Goal: Task Accomplishment & Management: Complete application form

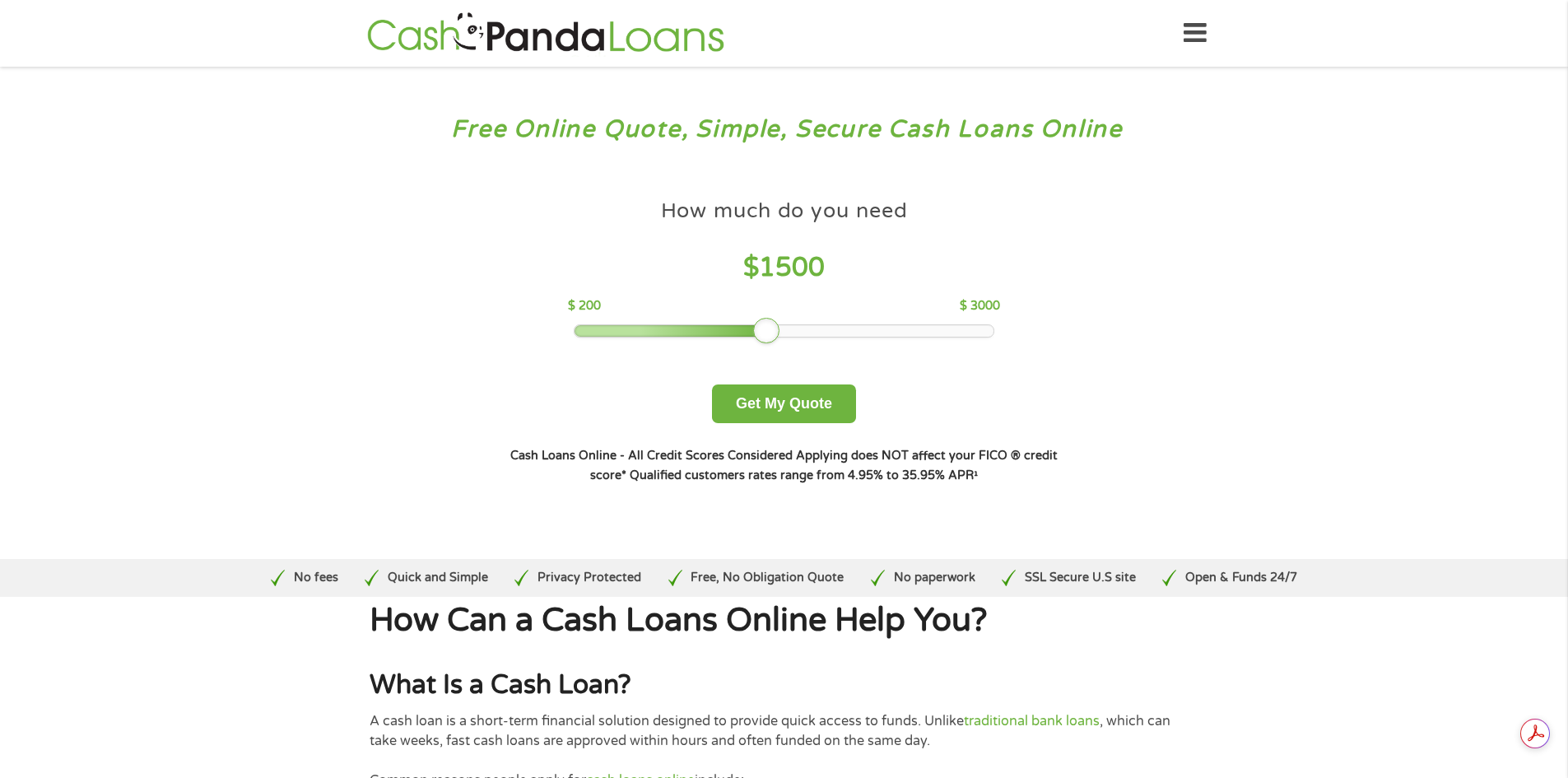
drag, startPoint x: 697, startPoint y: 331, endPoint x: 767, endPoint y: 331, distance: 70.0
click at [767, 331] on div at bounding box center [767, 331] width 26 height 26
click at [820, 407] on button "Get My Quote" at bounding box center [784, 403] width 144 height 38
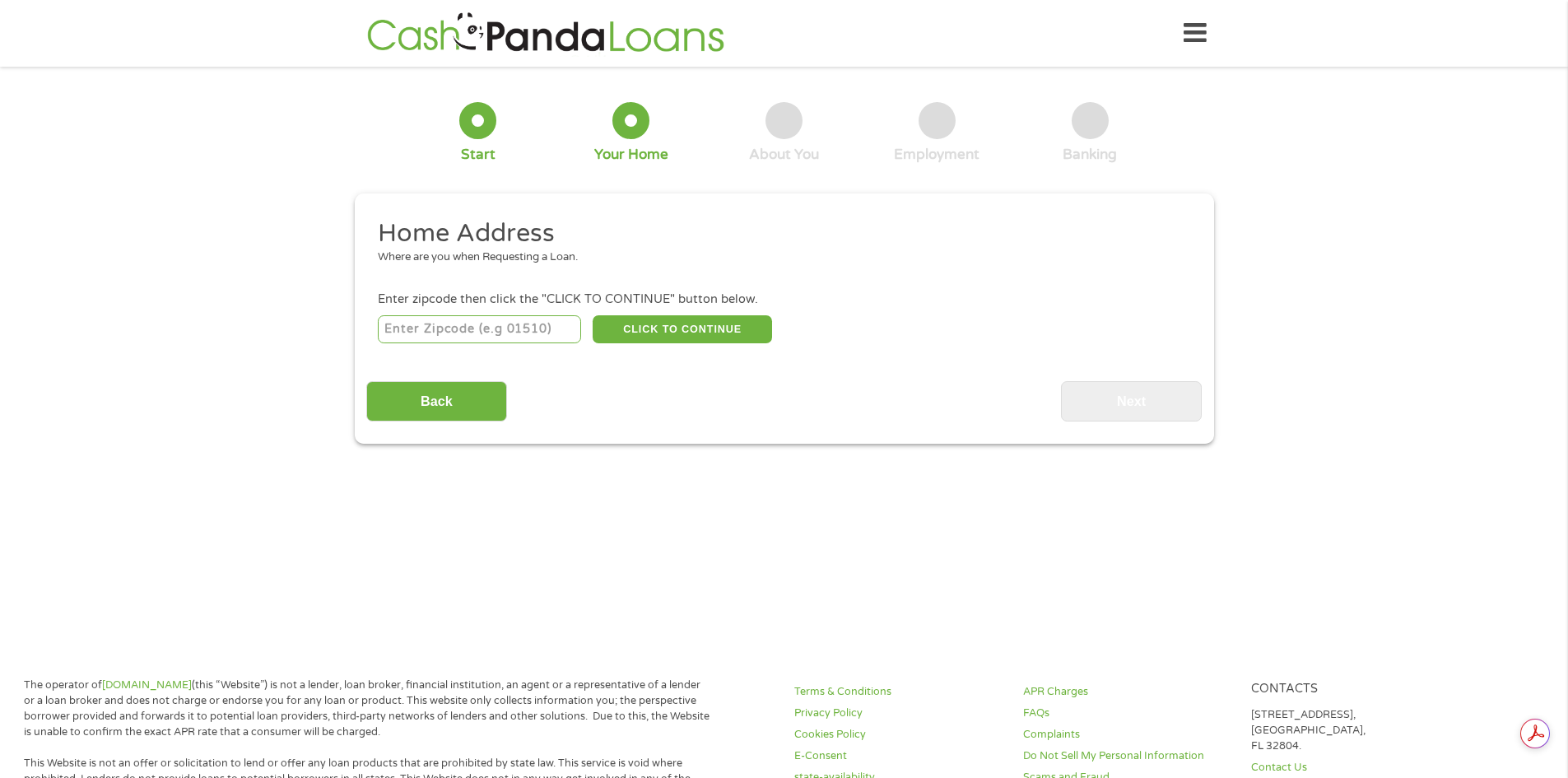
click at [537, 328] on input "number" at bounding box center [480, 330] width 204 height 28
type input "34711"
click at [645, 317] on button "CLICK TO CONTINUE" at bounding box center [683, 330] width 179 height 28
type input "34711"
type input "Clermont"
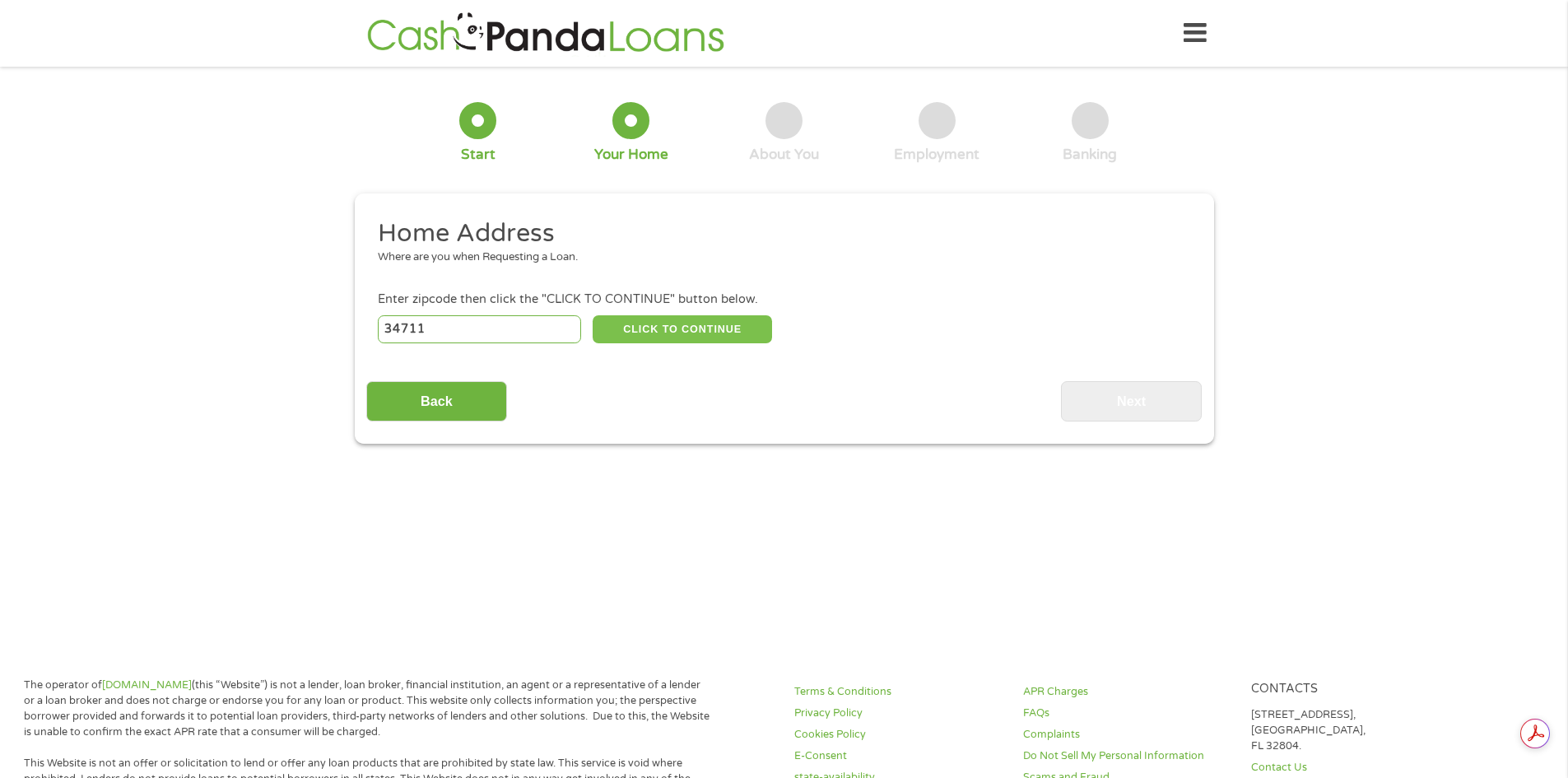
select select "[US_STATE]"
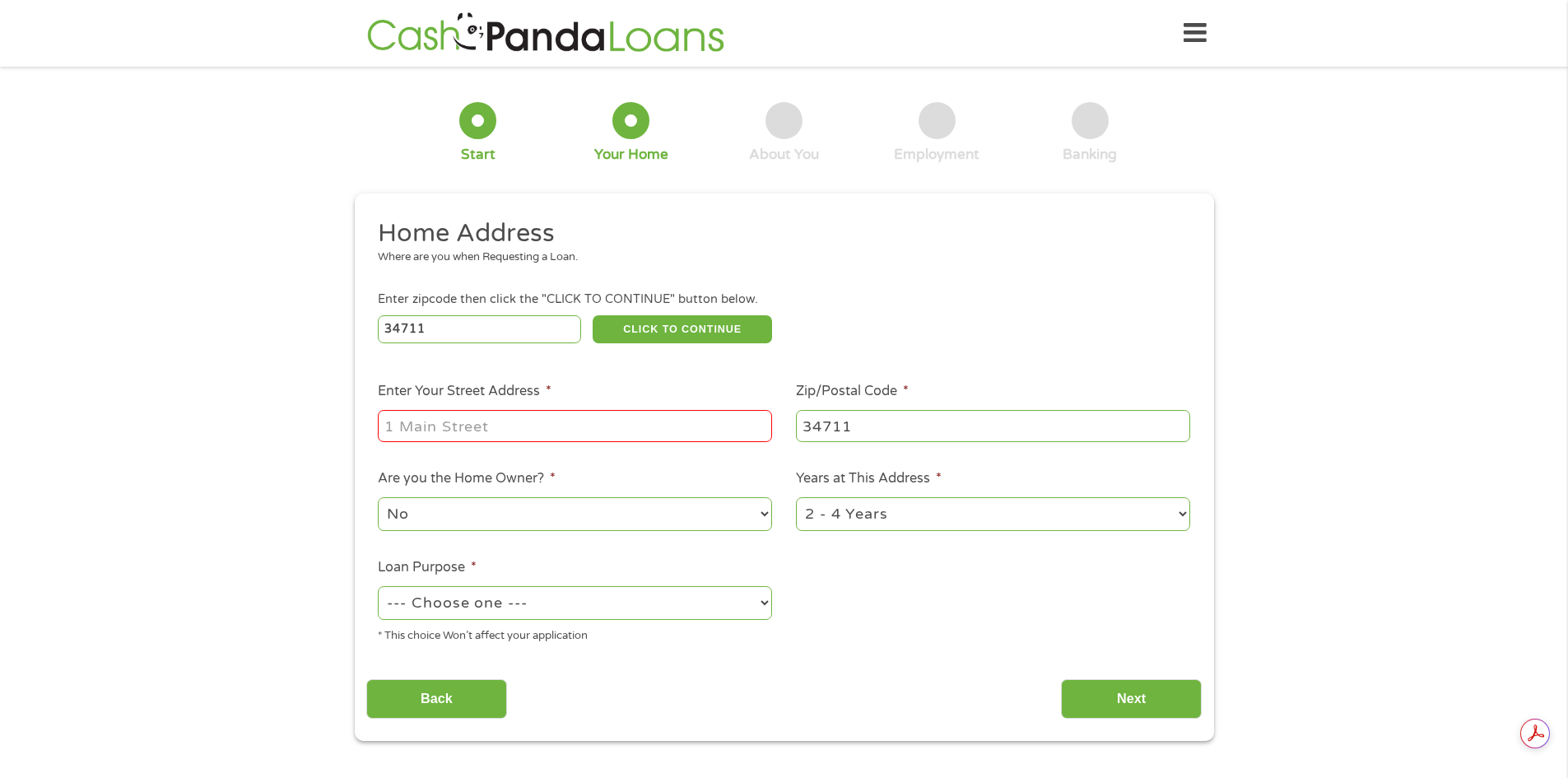
click at [554, 431] on input "Enter Your Street Address *" at bounding box center [575, 426] width 394 height 32
type input "[STREET_ADDRESS]"
click at [692, 598] on select "--- Choose one --- Pay Bills Debt Consolidation Home Improvement Major Purchase…" at bounding box center [575, 603] width 394 height 34
select select "paybills"
click at [378, 587] on select "--- Choose one --- Pay Bills Debt Consolidation Home Improvement Major Purchase…" at bounding box center [575, 603] width 394 height 34
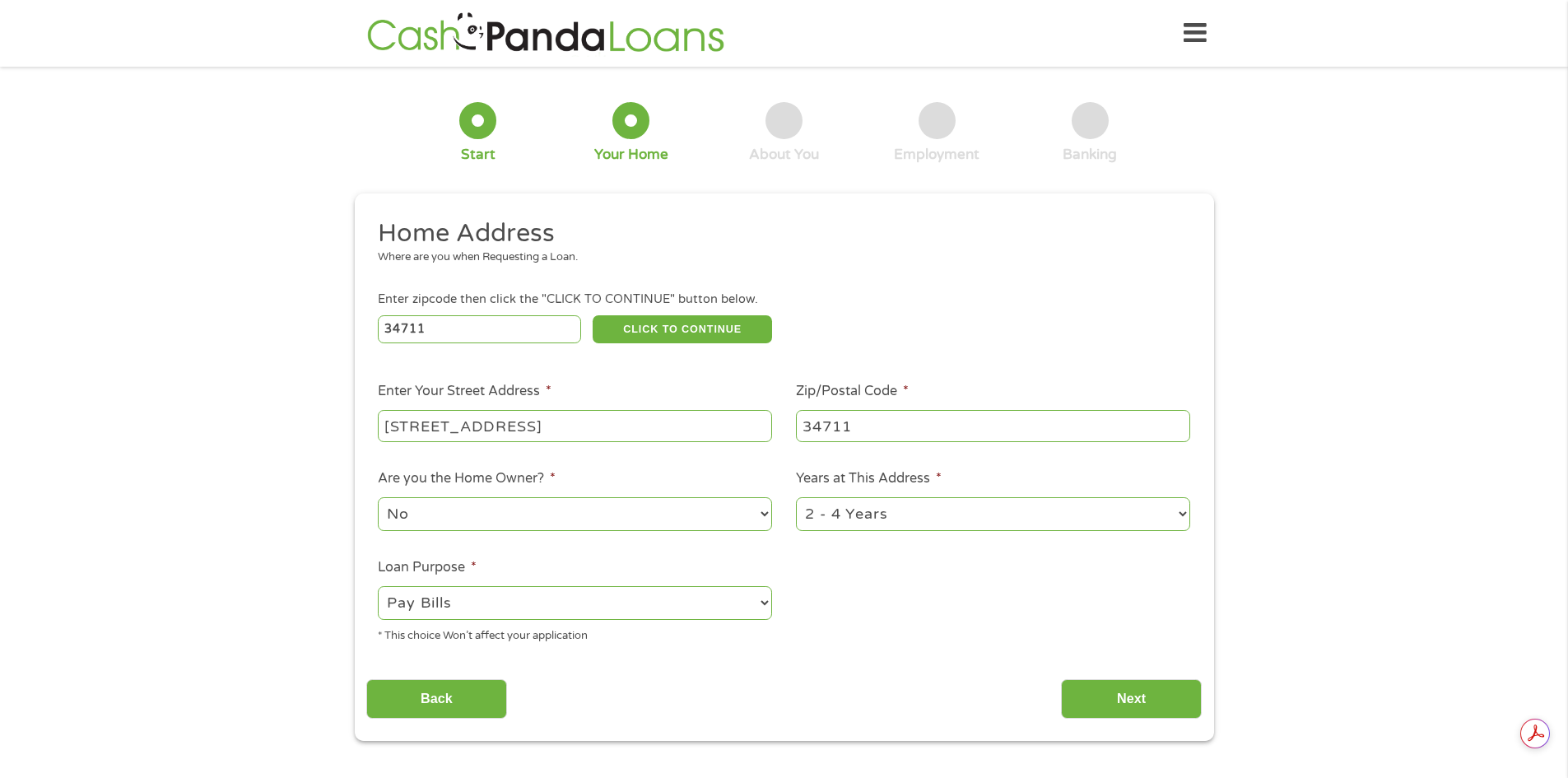
click at [721, 530] on select "No Yes" at bounding box center [575, 514] width 394 height 34
click at [378, 497] on select "No Yes" at bounding box center [575, 514] width 394 height 34
click at [1100, 695] on input "Next" at bounding box center [1131, 699] width 141 height 40
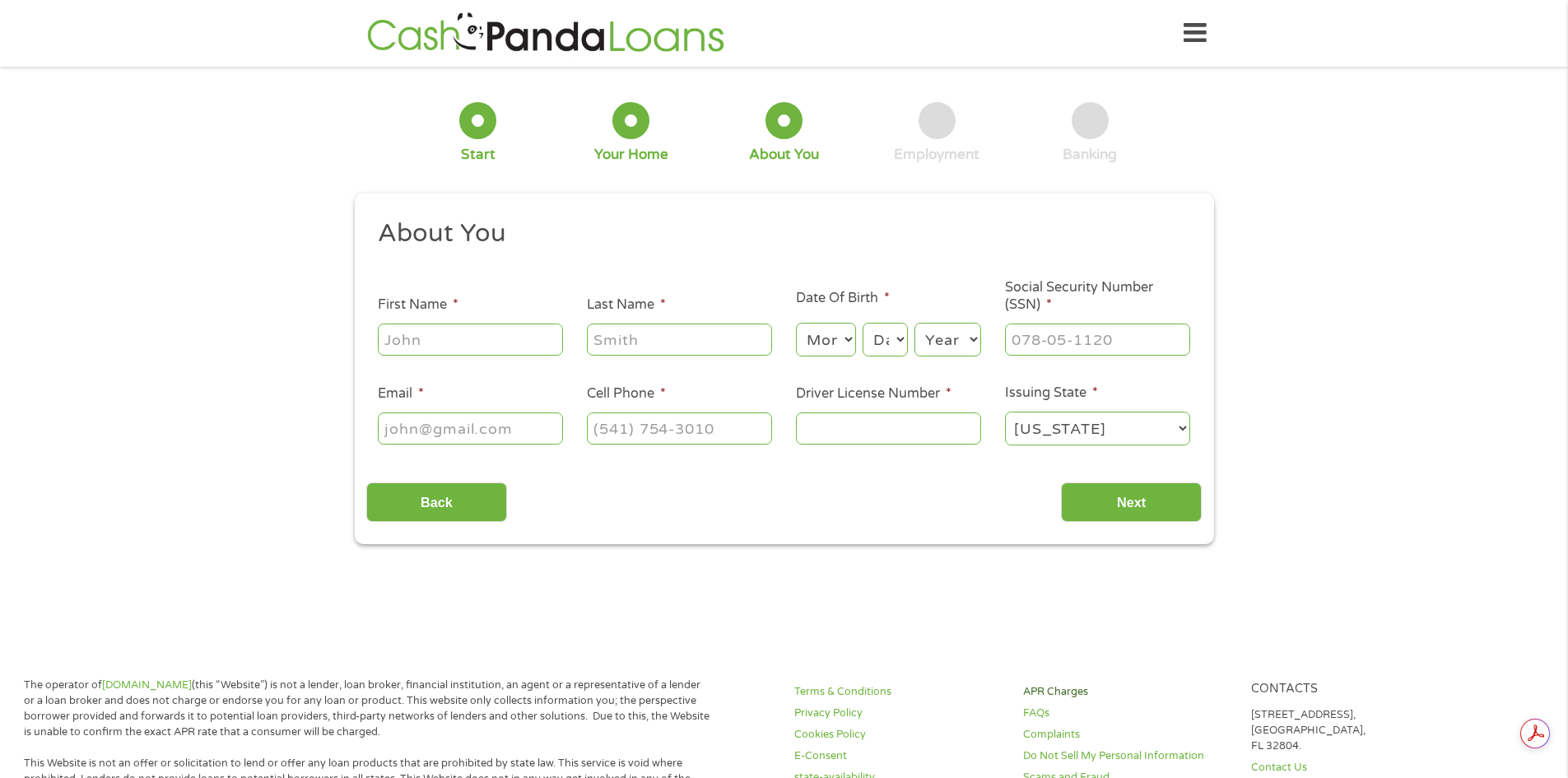
scroll to position [7, 7]
click at [515, 336] on input "First Name *" at bounding box center [471, 339] width 185 height 32
type input "lexi"
click at [629, 329] on input "Last Name *" at bounding box center [680, 339] width 185 height 32
type input "[PERSON_NAME]"
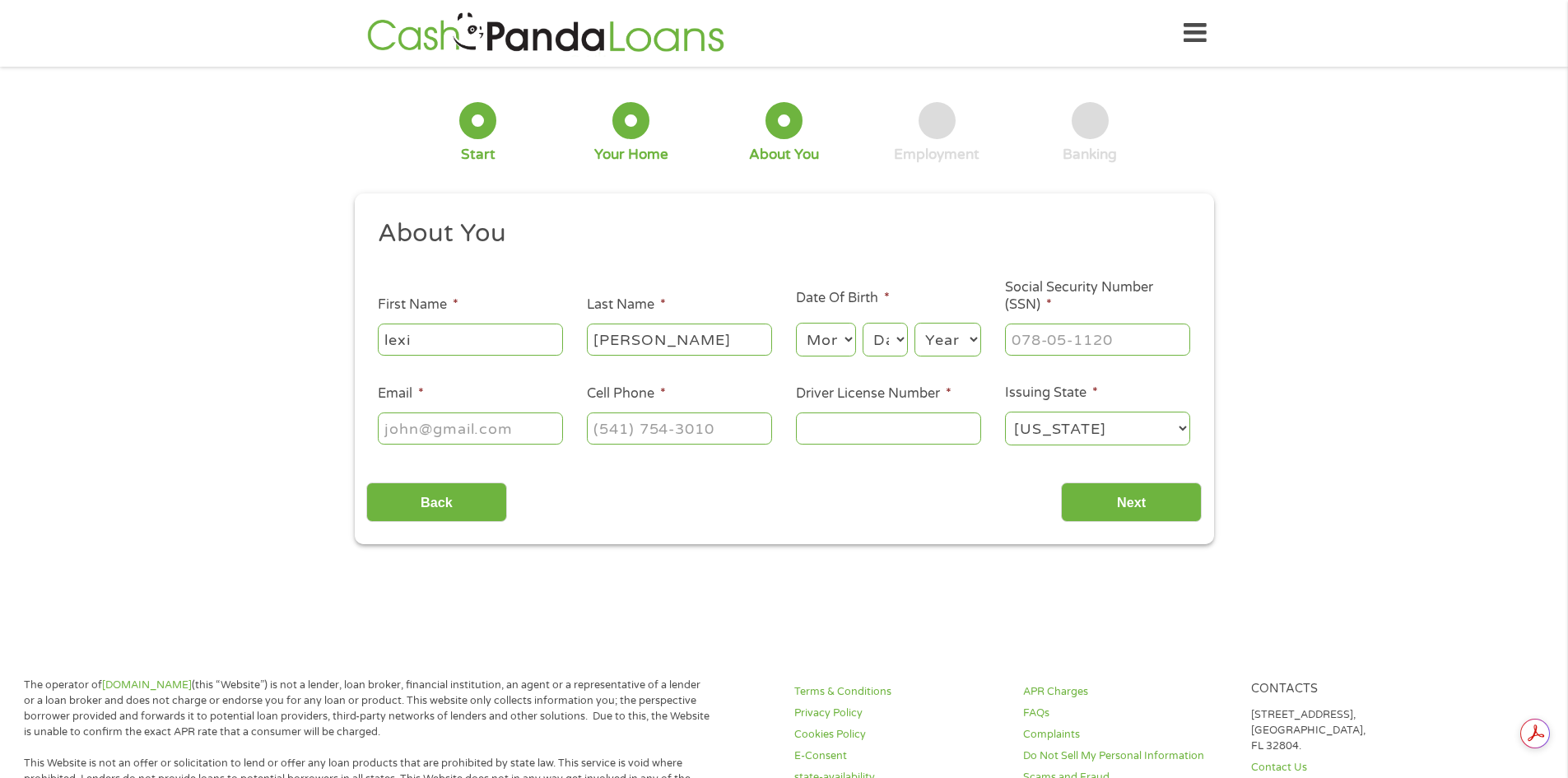
click at [829, 340] on select "Month 1 2 3 4 5 6 7 8 9 10 11 12" at bounding box center [826, 340] width 60 height 34
select select "8"
click at [797, 323] on select "Month 1 2 3 4 5 6 7 8 9 10 11 12" at bounding box center [826, 340] width 60 height 34
click at [895, 341] on select "Day 1 2 3 4 5 6 7 8 9 10 11 12 13 14 15 16 17 18 19 20 21 22 23 24 25 26 27 28 …" at bounding box center [885, 340] width 45 height 34
select select "6"
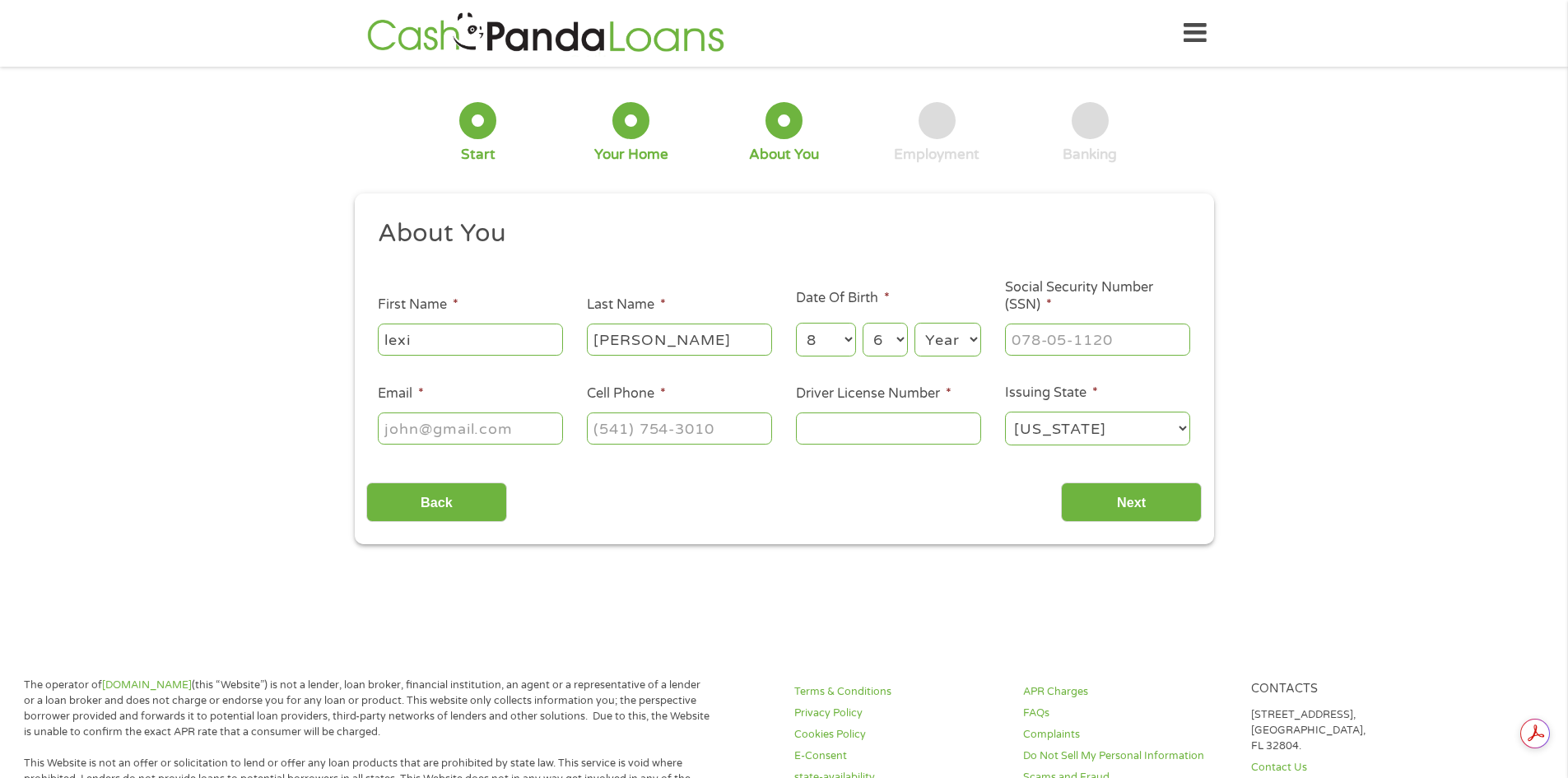
click at [863, 323] on select "Day 1 2 3 4 5 6 7 8 9 10 11 12 13 14 15 16 17 18 19 20 21 22 23 24 25 26 27 28 …" at bounding box center [885, 340] width 45 height 34
click at [953, 339] on select "Year [DATE] 2006 2005 2004 2003 2002 2001 2000 1999 1998 1997 1996 1995 1994 19…" at bounding box center [947, 340] width 66 height 34
select select "2003"
click at [914, 323] on select "Year [DATE] 2006 2005 2004 2003 2002 2001 2000 1999 1998 1997 1996 1995 1994 19…" at bounding box center [947, 340] width 66 height 34
click at [1061, 347] on input "___-__-____" at bounding box center [1097, 339] width 185 height 32
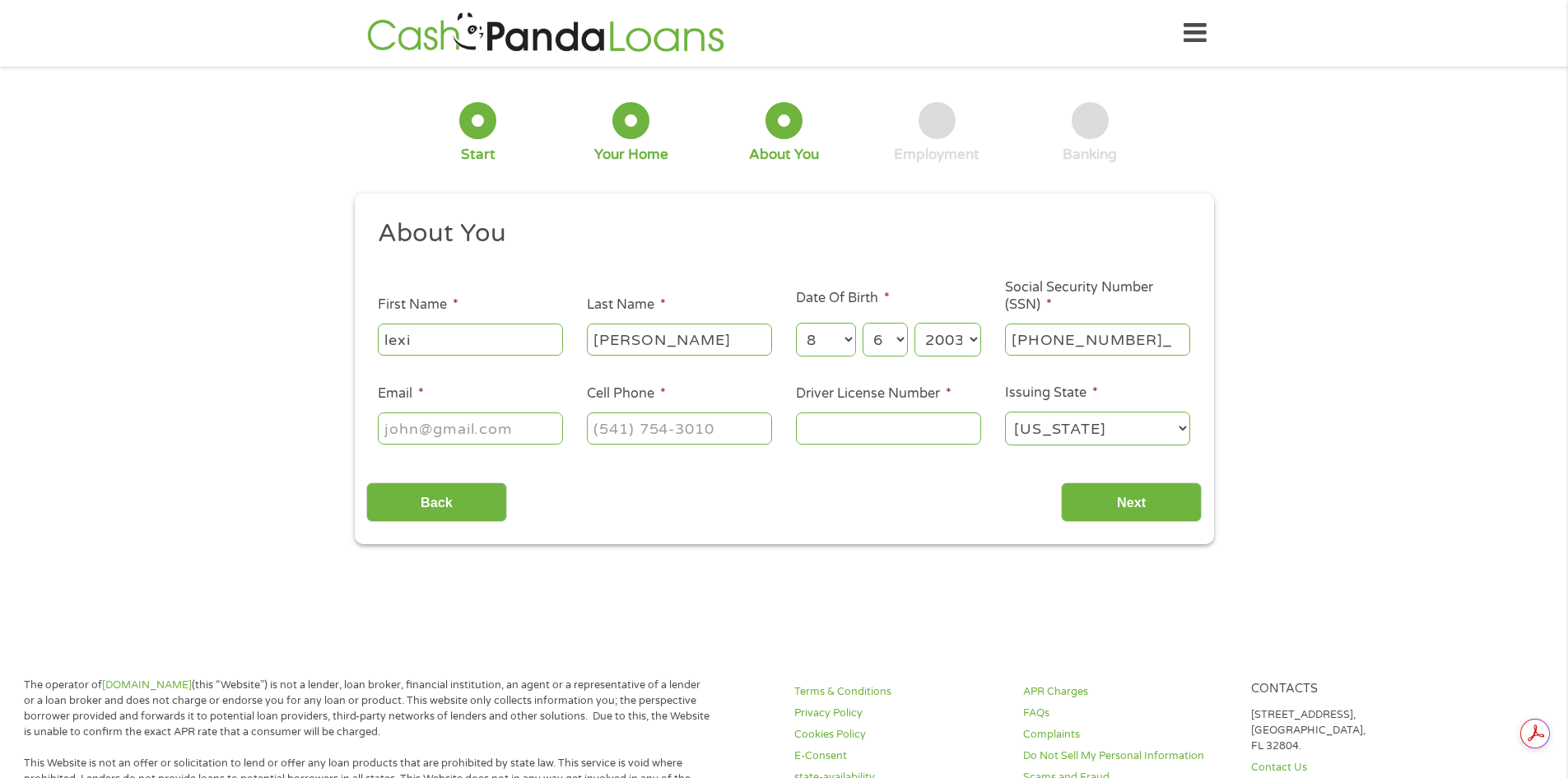
type input "772-22-3945"
click at [397, 423] on input "Email *" at bounding box center [471, 429] width 185 height 32
type input "[EMAIL_ADDRESS][DOMAIN_NAME]"
click at [608, 430] on input "(___) ___-____" at bounding box center [680, 429] width 185 height 32
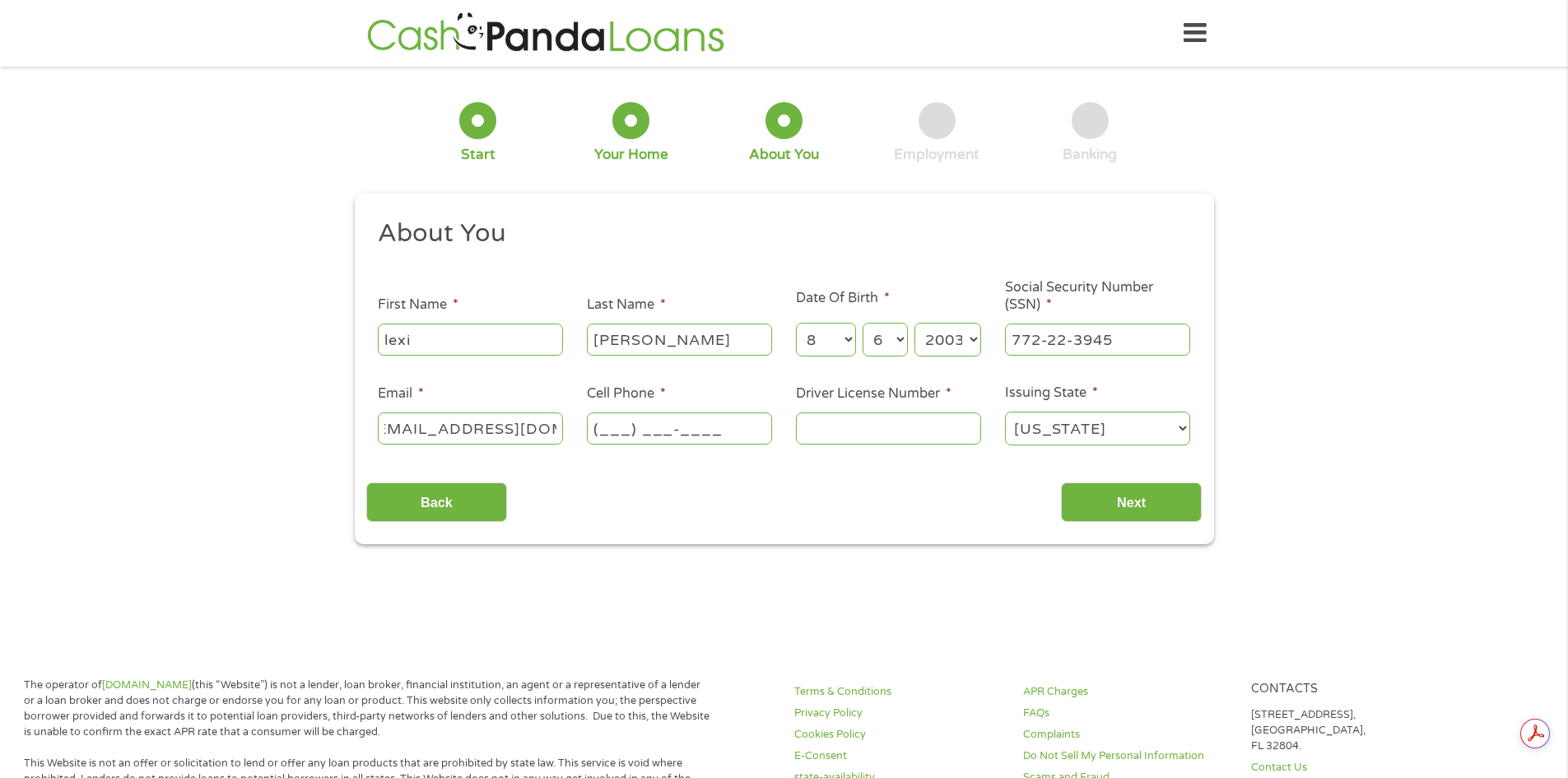
scroll to position [0, 0]
type input "[PHONE_NUMBER]"
click at [861, 421] on input "Driver License Number *" at bounding box center [889, 429] width 185 height 32
type input "m534533037860"
click at [1118, 425] on select "[US_STATE] [US_STATE] [US_STATE] [US_STATE] [US_STATE] [US_STATE] [US_STATE] [U…" at bounding box center [1097, 429] width 185 height 34
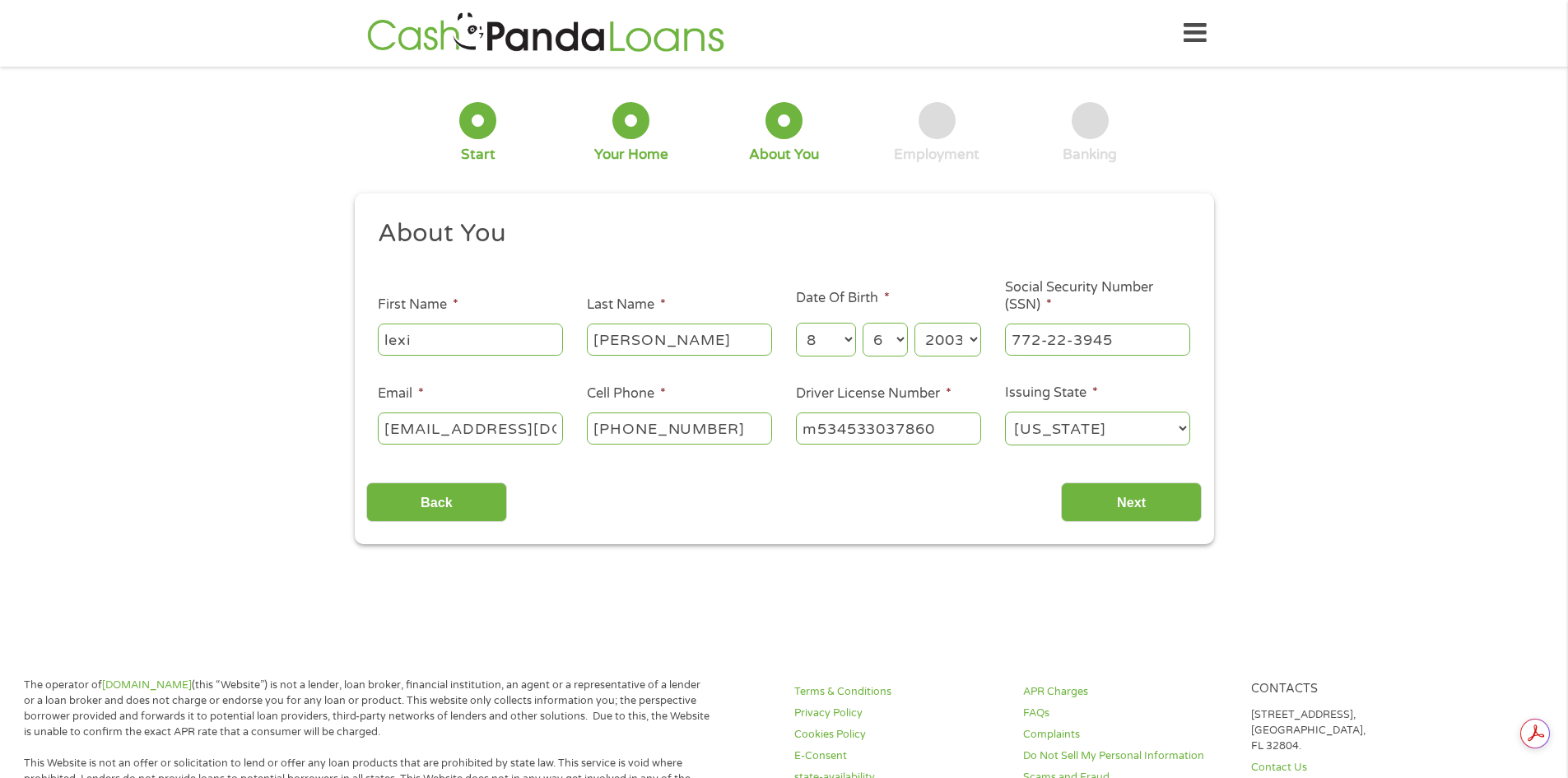
click at [1005, 412] on select "[US_STATE] [US_STATE] [US_STATE] [US_STATE] [US_STATE] [US_STATE] [US_STATE] [U…" at bounding box center [1097, 429] width 185 height 34
click at [1110, 502] on input "Next" at bounding box center [1131, 502] width 141 height 40
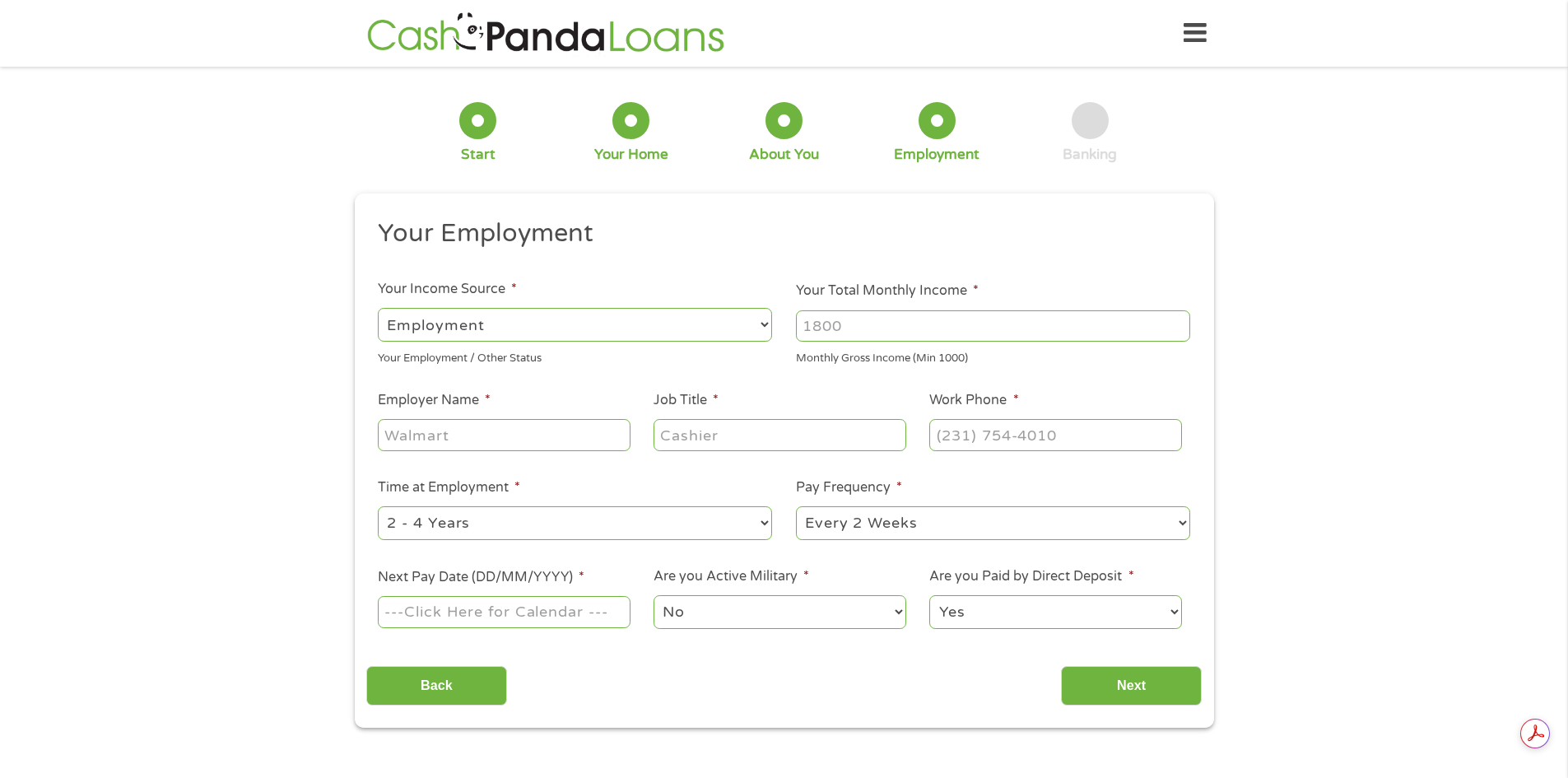
scroll to position [7, 7]
click at [709, 324] on select "--- Choose one --- Employment [DEMOGRAPHIC_DATA] Benefits" at bounding box center [575, 325] width 394 height 34
click at [378, 308] on select "--- Choose one --- Employment [DEMOGRAPHIC_DATA] Benefits" at bounding box center [575, 325] width 394 height 34
click at [894, 337] on input "Your Total Monthly Income *" at bounding box center [994, 326] width 394 height 32
type input "2000"
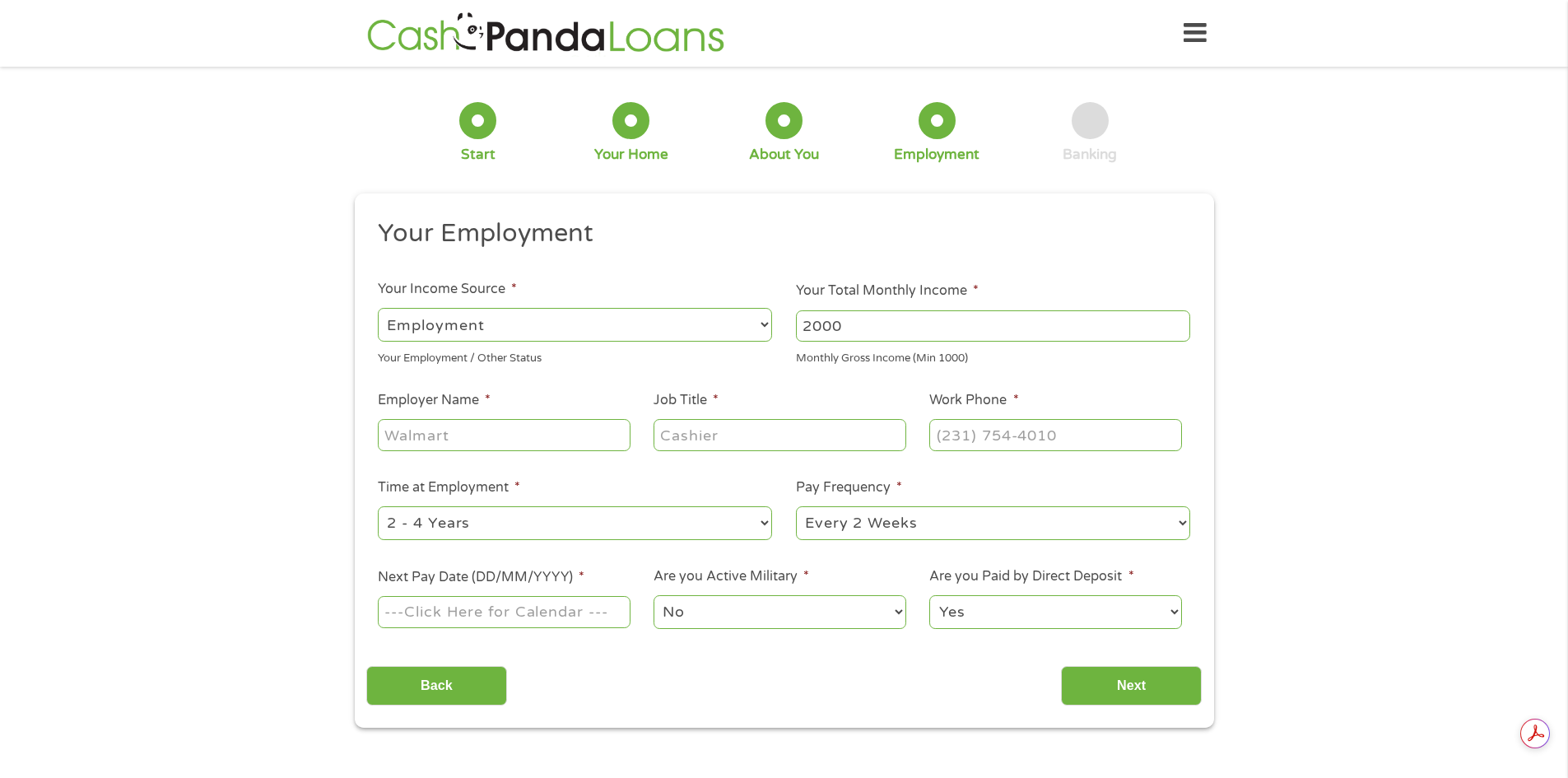
click at [452, 434] on input "Employer Name *" at bounding box center [504, 435] width 252 height 32
type input "Grand View"
click at [733, 439] on input "Job Title *" at bounding box center [780, 435] width 252 height 32
type input "leasing agent"
click at [1016, 426] on input "(___) ___-____" at bounding box center [1055, 435] width 252 height 32
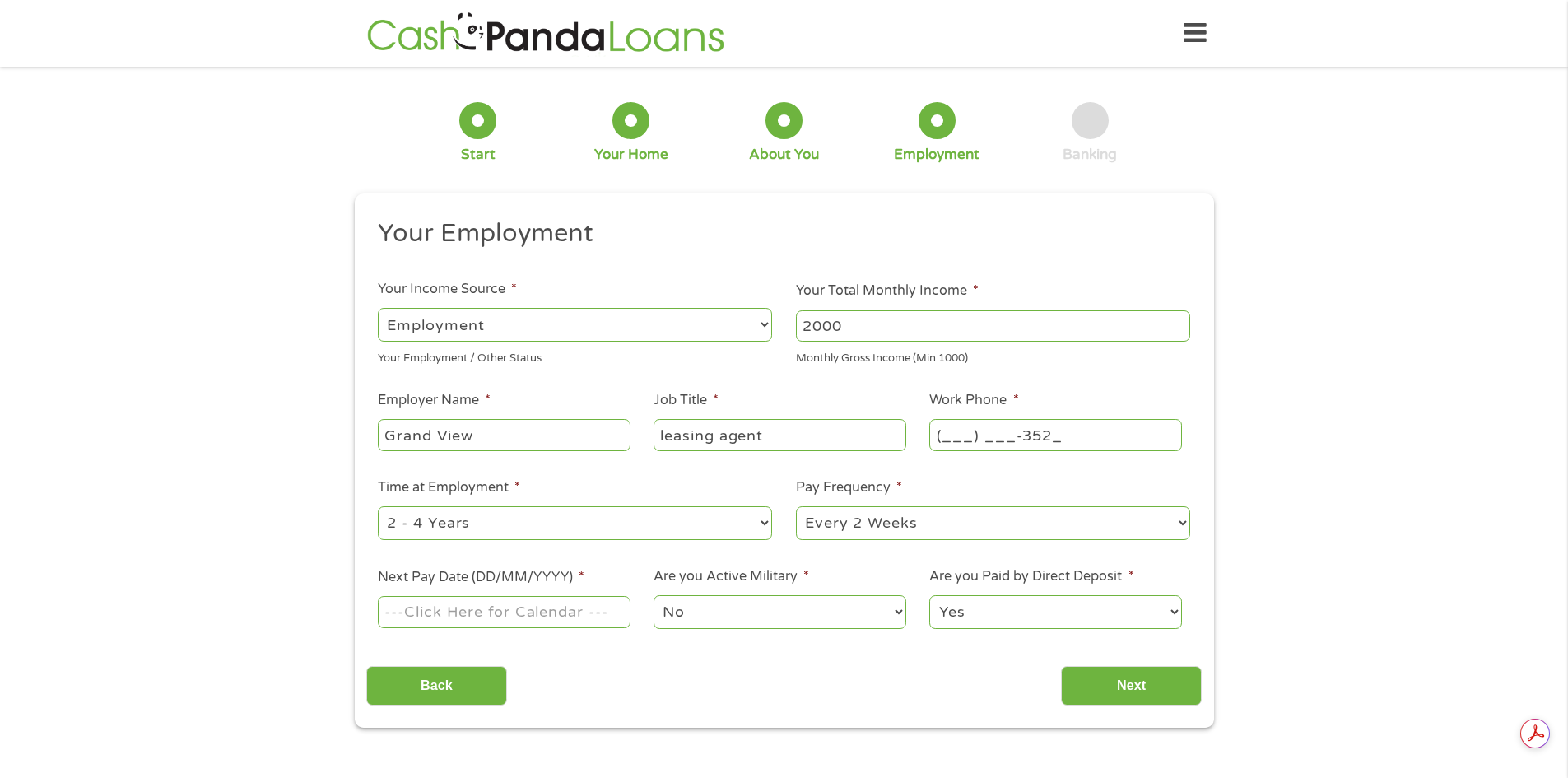
click at [947, 430] on input "(___) ___-352_" at bounding box center [1055, 435] width 252 height 32
click at [1050, 439] on input "(352) 394-352_" at bounding box center [1055, 435] width 252 height 32
type input "[PHONE_NUMBER]"
click at [601, 514] on select "--- Choose one --- 1 Year or less 1 - 2 Years 2 - 4 Years Over 4 Years" at bounding box center [575, 523] width 394 height 34
select select "24months"
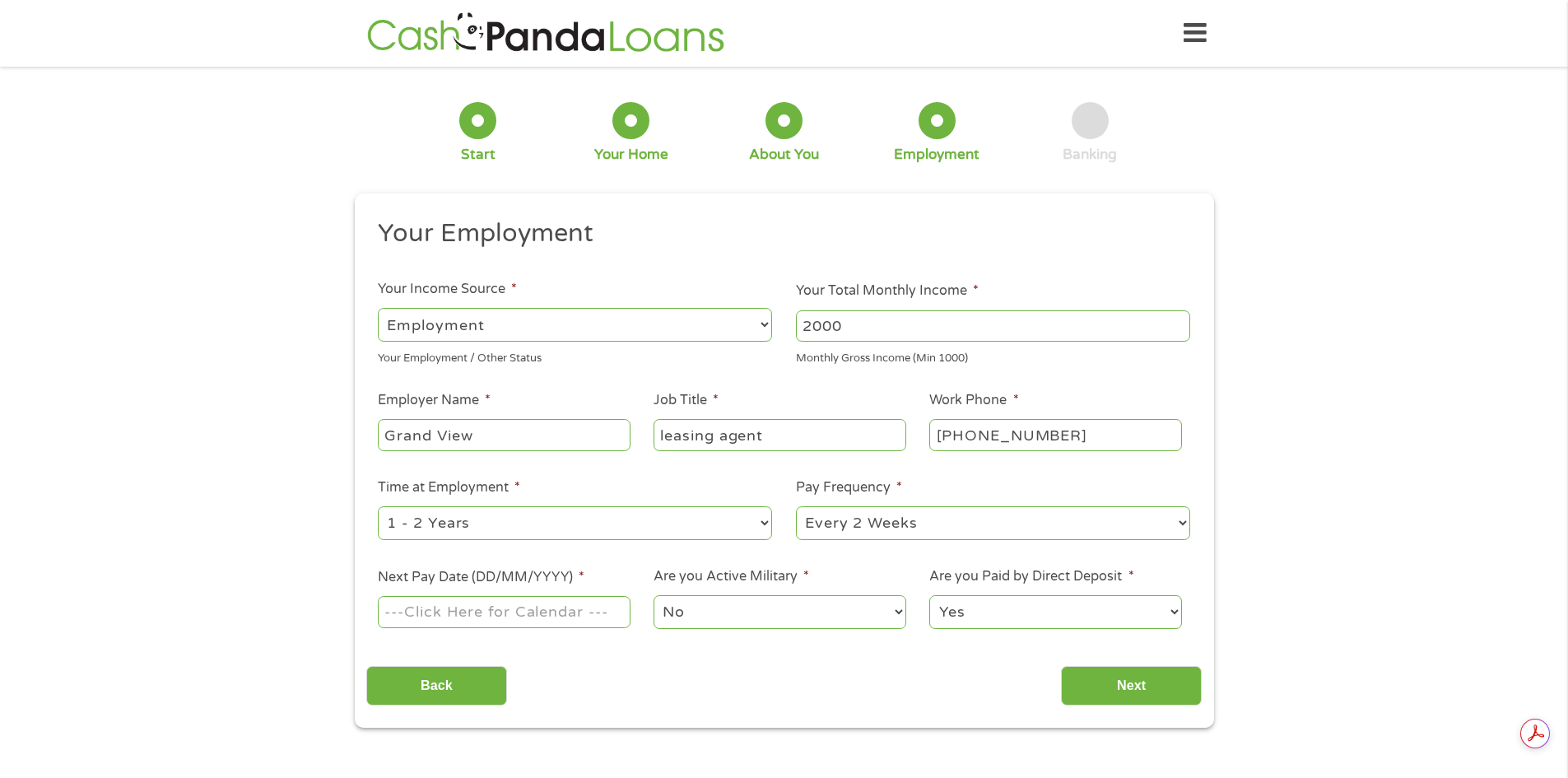
click at [378, 506] on select "--- Choose one --- 1 Year or less 1 - 2 Years 2 - 4 Years Over 4 Years" at bounding box center [575, 523] width 394 height 34
click at [928, 523] on select "--- Choose one --- Every 2 Weeks Every Week Monthly Semi-Monthly" at bounding box center [994, 523] width 394 height 34
click at [797, 506] on select "--- Choose one --- Every 2 Weeks Every Week Monthly Semi-Monthly" at bounding box center [994, 523] width 394 height 34
click at [565, 610] on input "Next Pay Date (DD/MM/YYYY) *" at bounding box center [504, 612] width 252 height 32
type input "[DATE]"
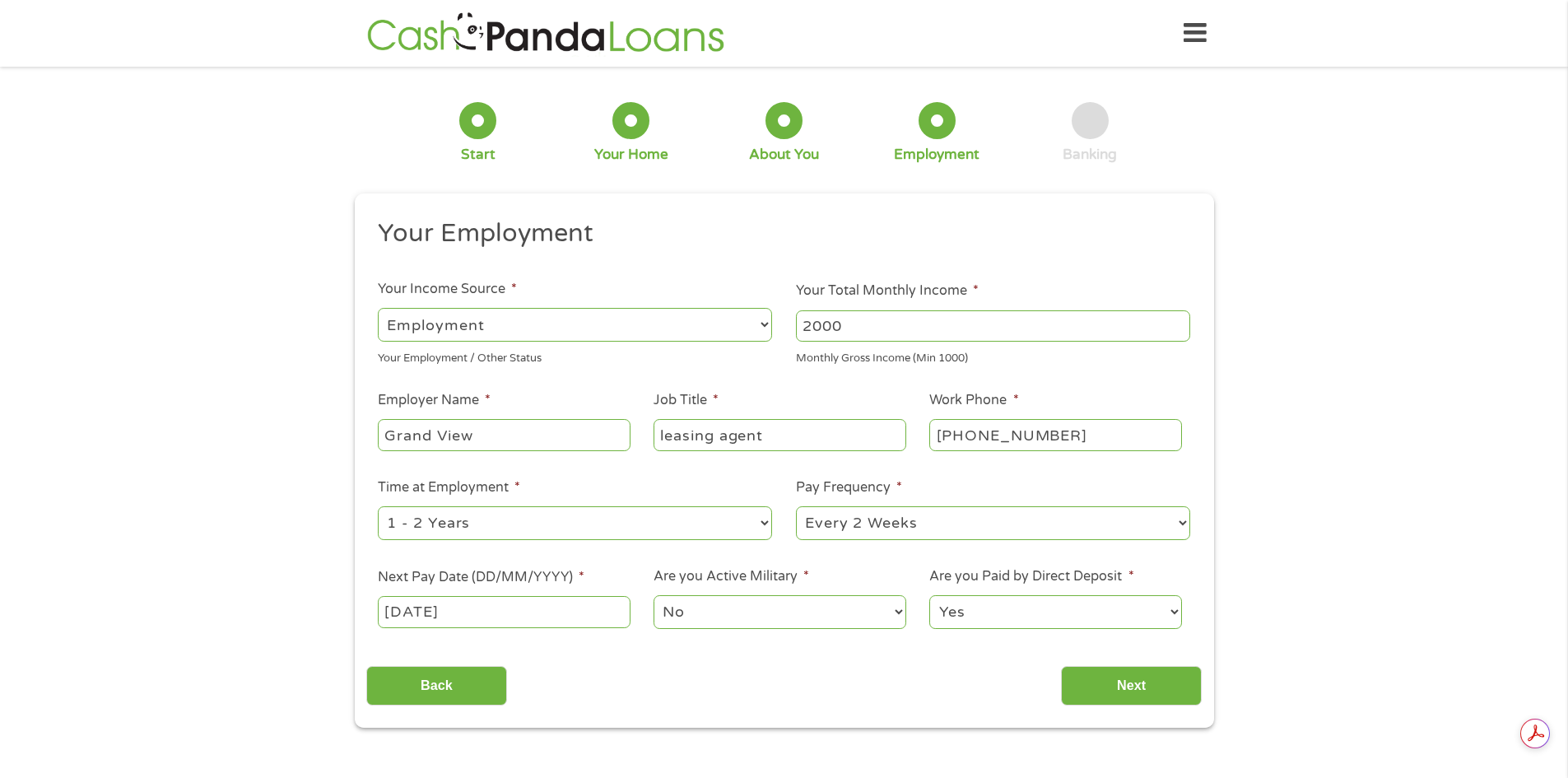
click at [720, 610] on select "No Yes" at bounding box center [780, 612] width 252 height 34
click at [654, 595] on select "No Yes" at bounding box center [780, 612] width 252 height 34
click at [1018, 608] on select "Yes No" at bounding box center [1055, 612] width 252 height 34
click at [929, 595] on select "Yes No" at bounding box center [1055, 612] width 252 height 34
click at [1110, 681] on input "Next" at bounding box center [1131, 686] width 141 height 40
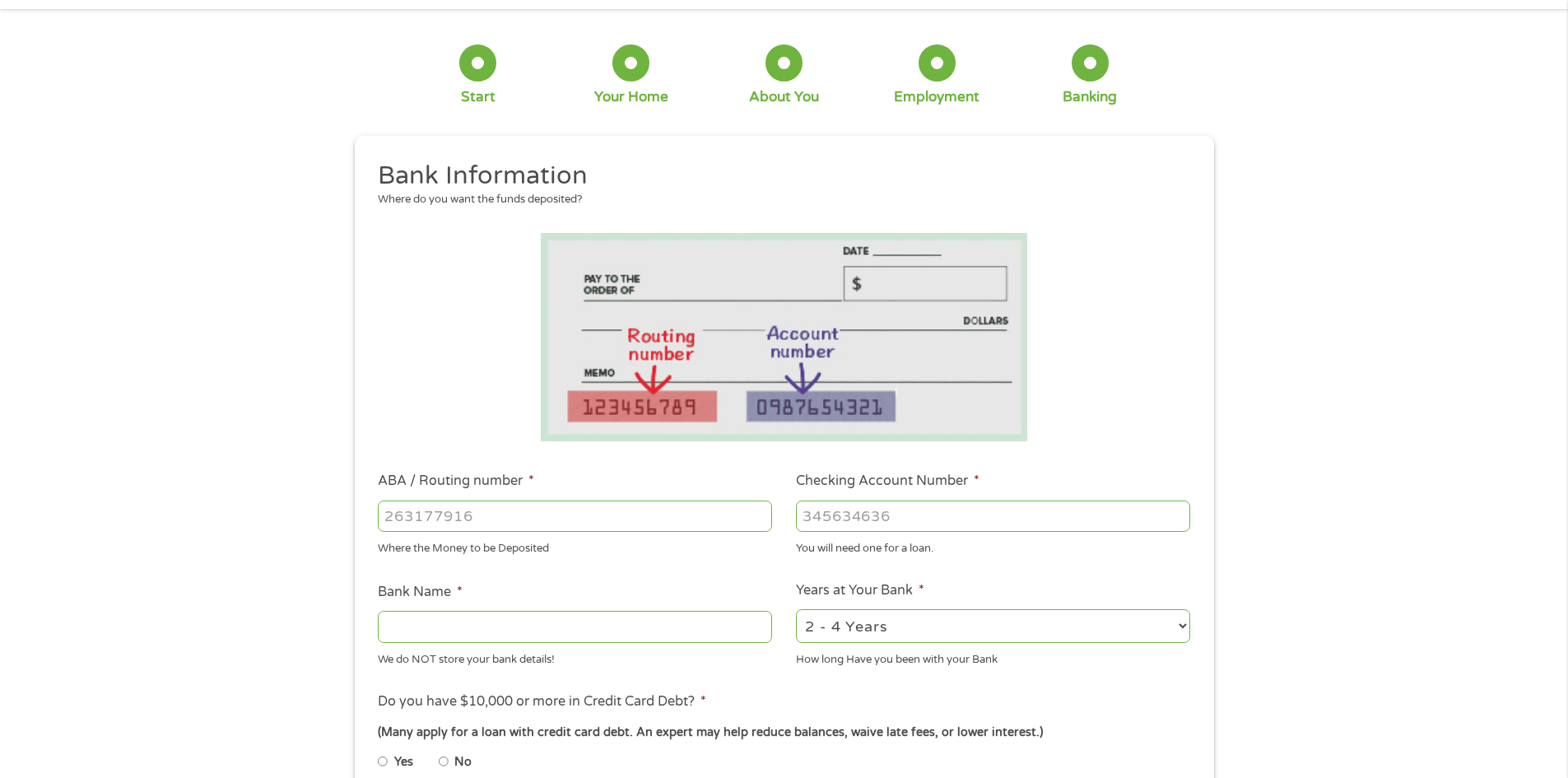
scroll to position [330, 0]
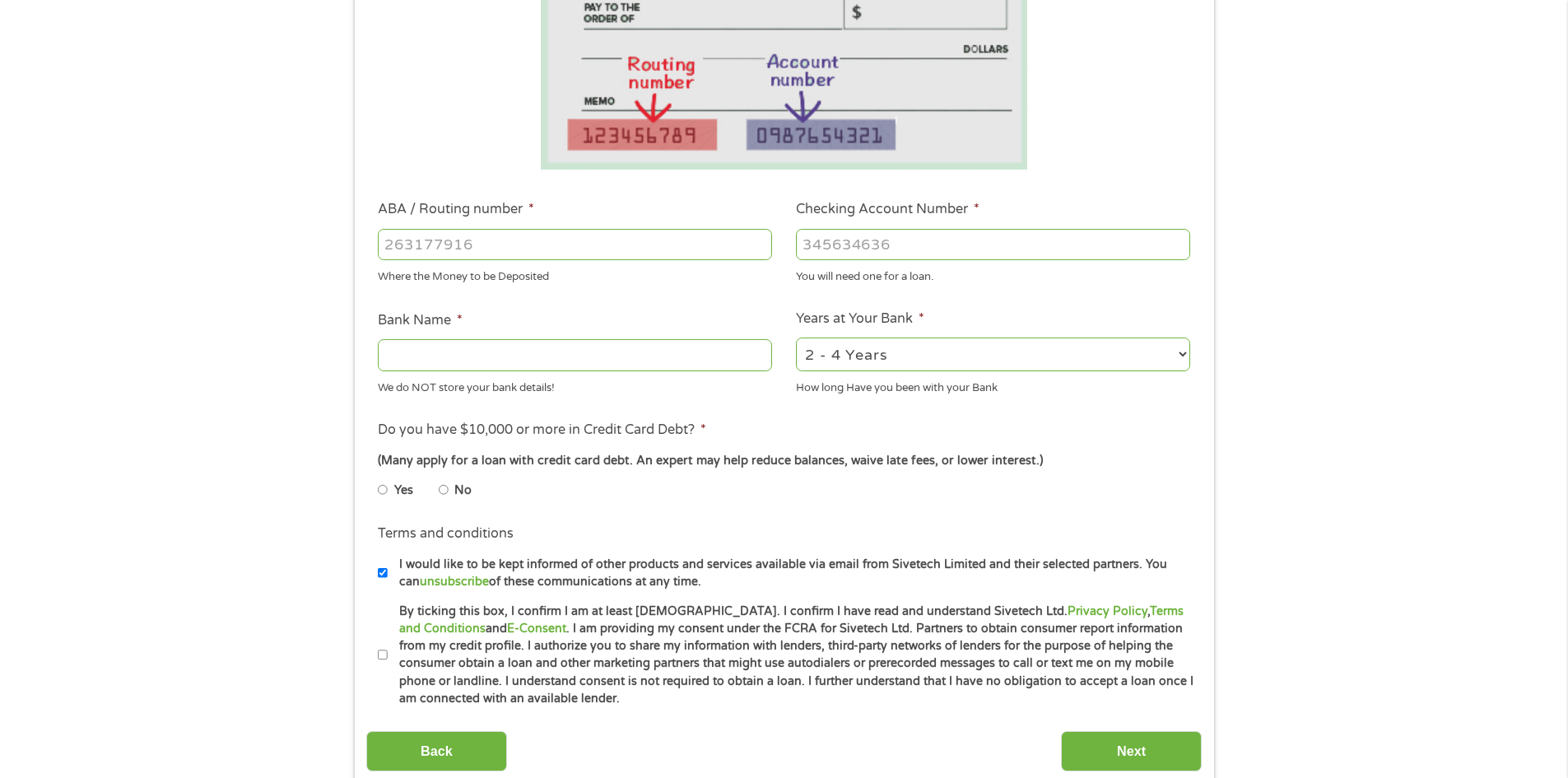
click at [501, 242] on input "ABA / Routing number *" at bounding box center [575, 245] width 394 height 32
type input "063100277"
type input "BANK OF AMERICA NA"
type input "063100277"
click at [852, 248] on input "Checking Account Number *" at bounding box center [994, 245] width 394 height 32
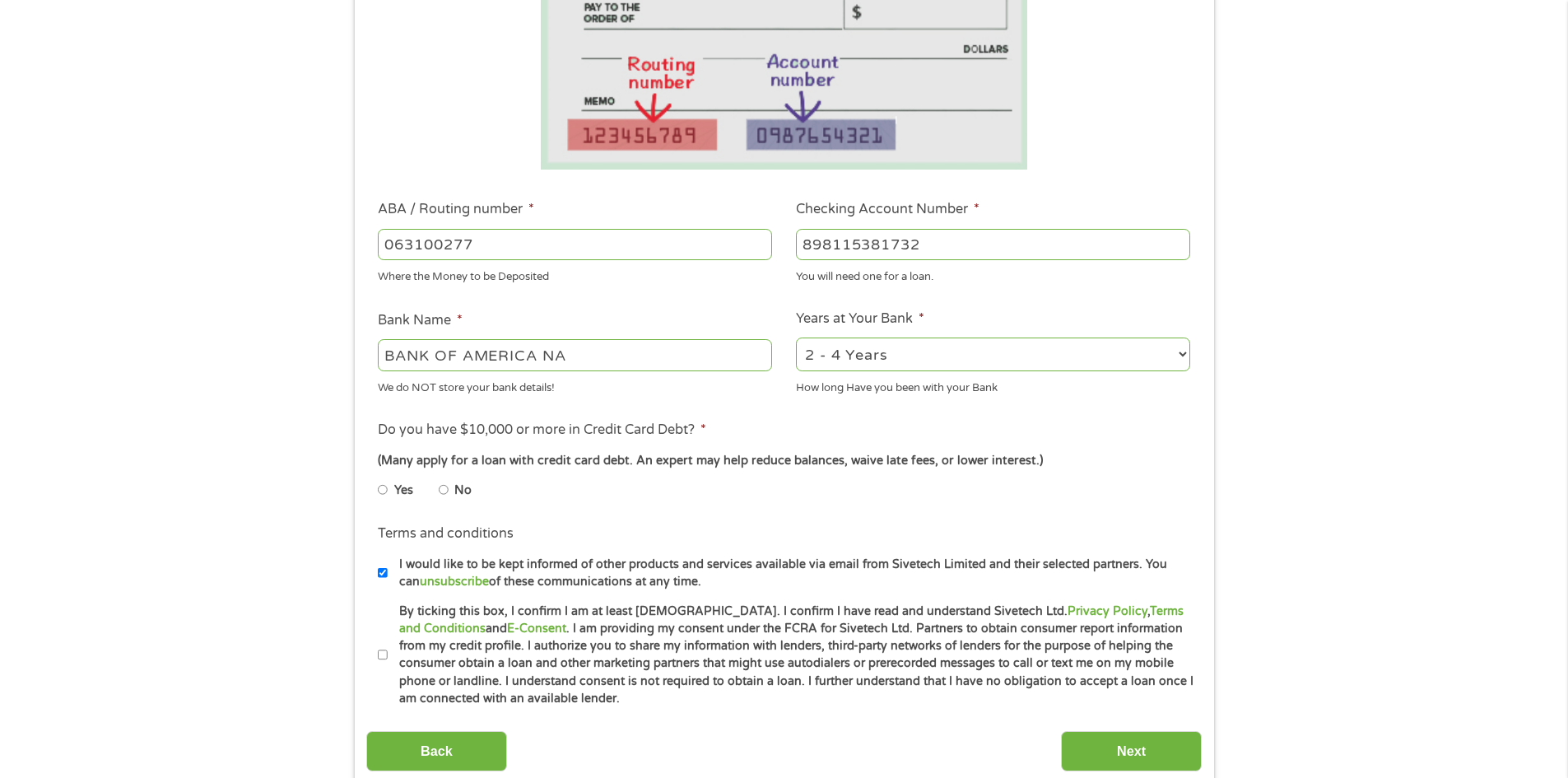
type input "898115381732"
click at [907, 361] on select "2 - 4 Years 6 - 12 Months 1 - 2 Years Over 4 Years" at bounding box center [994, 354] width 394 height 34
select select "60months"
click at [797, 337] on select "2 - 4 Years 6 - 12 Months 1 - 2 Years Over 4 Years" at bounding box center [994, 354] width 394 height 34
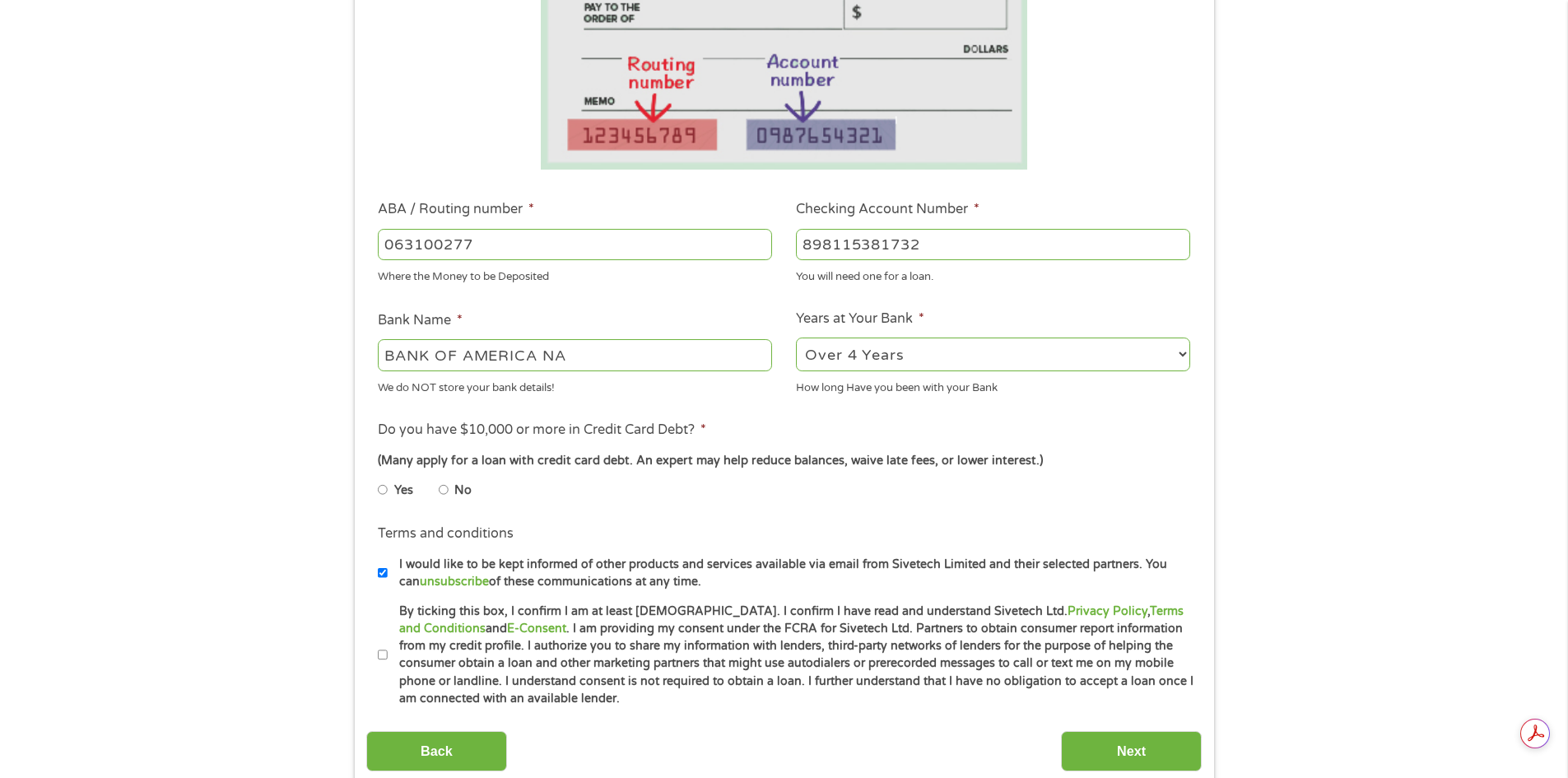
click at [445, 494] on input "No" at bounding box center [444, 489] width 10 height 26
radio input "true"
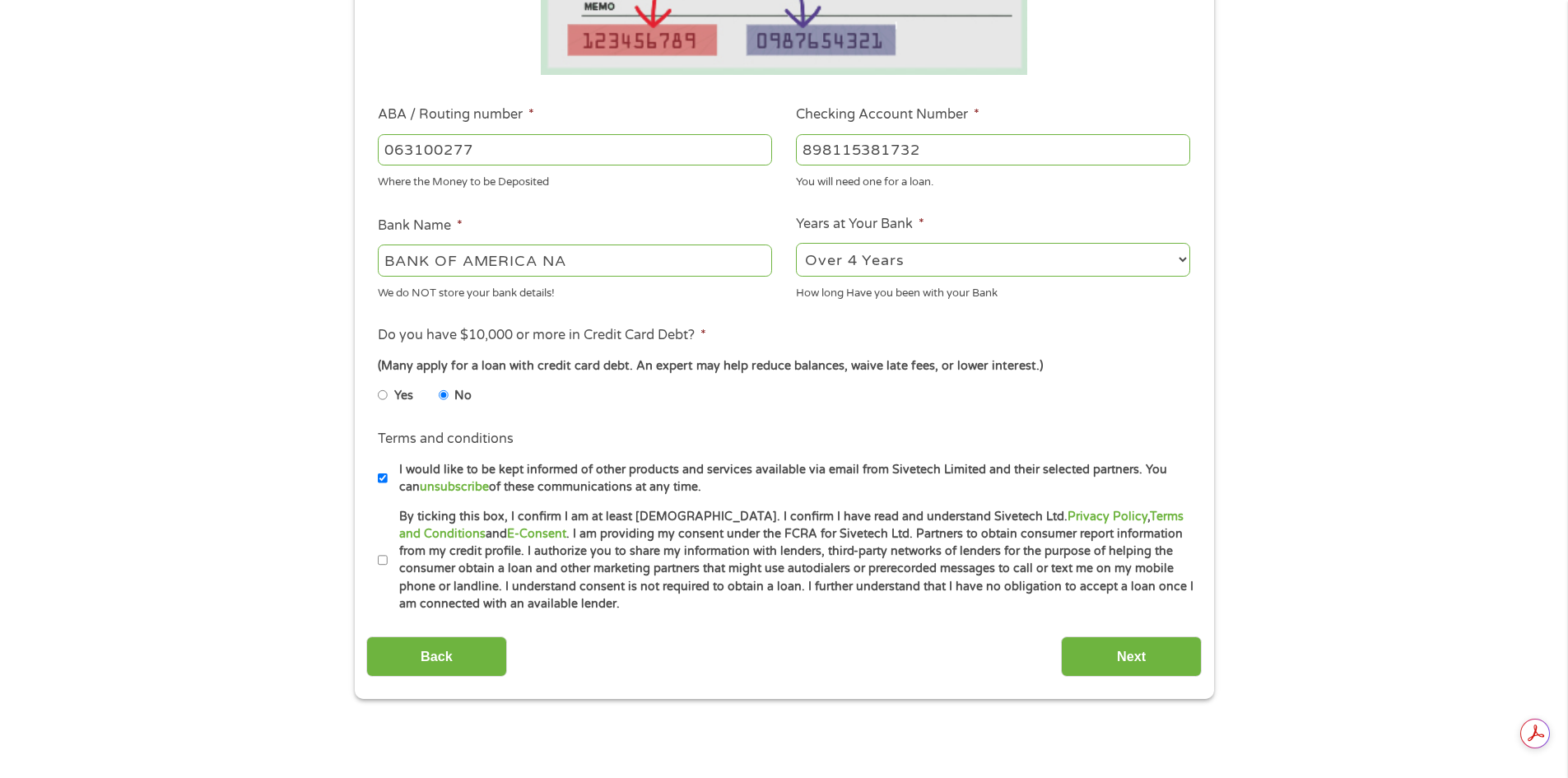
scroll to position [576, 0]
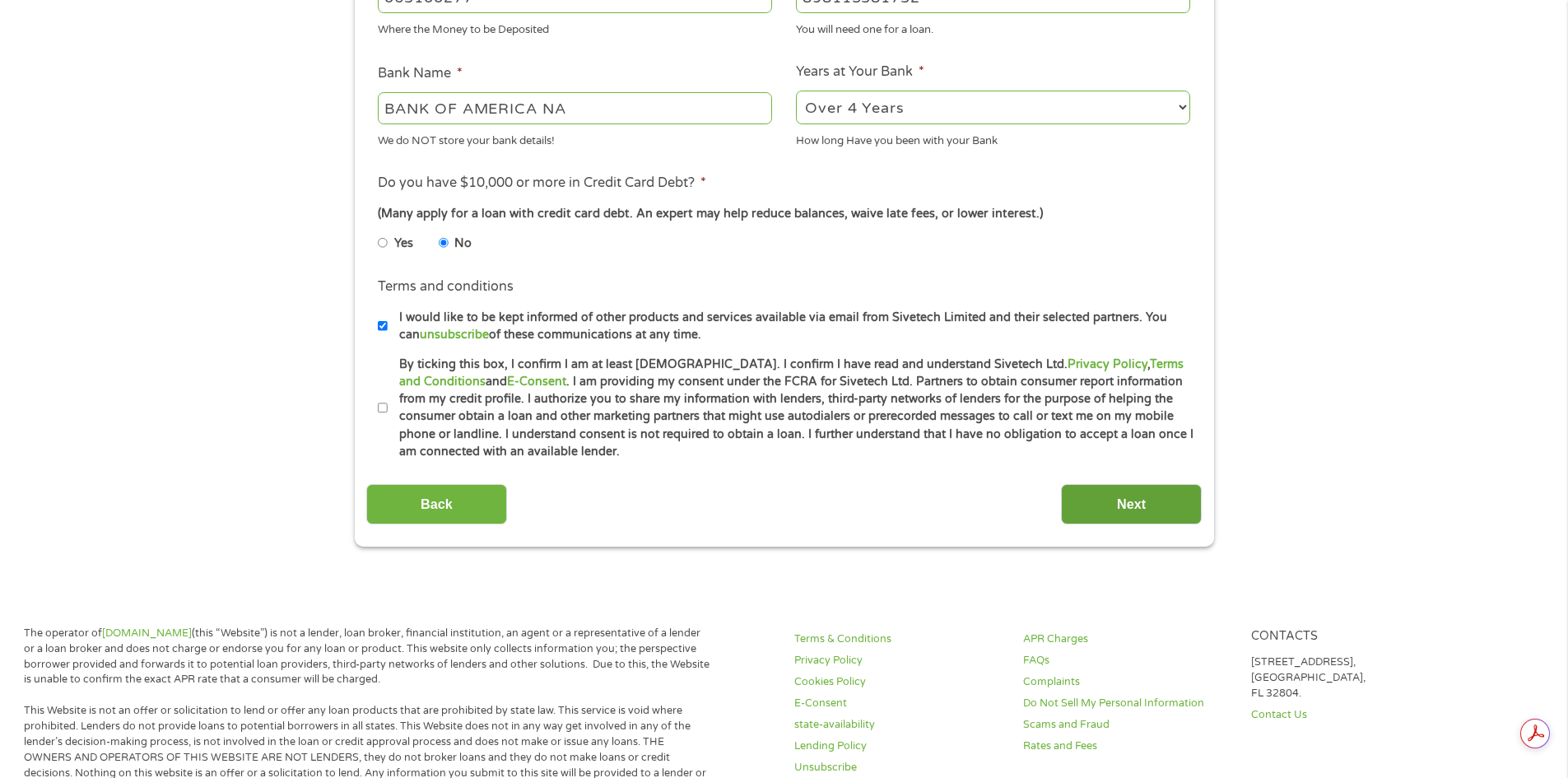
click at [1103, 511] on input "Next" at bounding box center [1131, 503] width 141 height 40
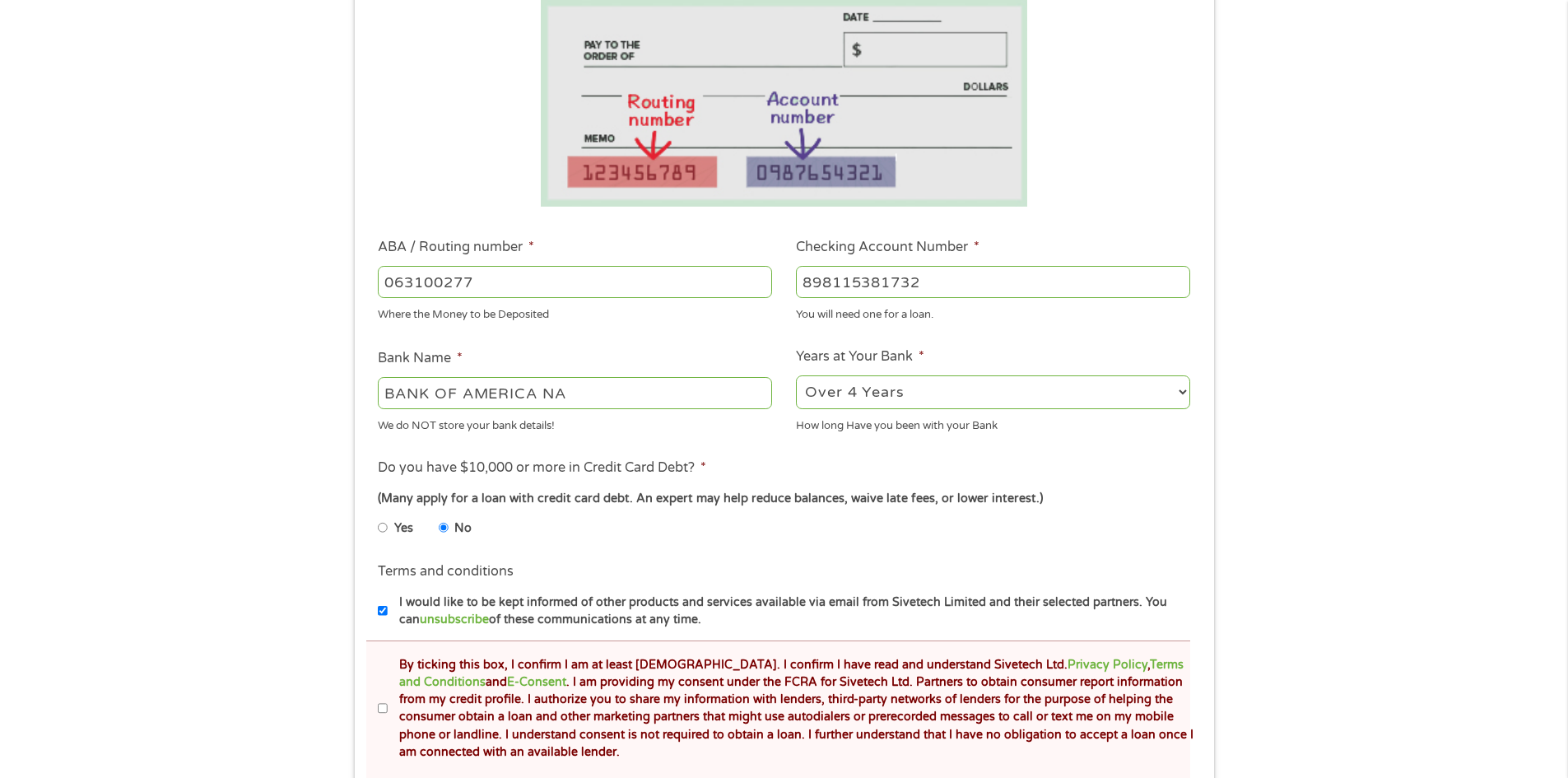
scroll to position [658, 0]
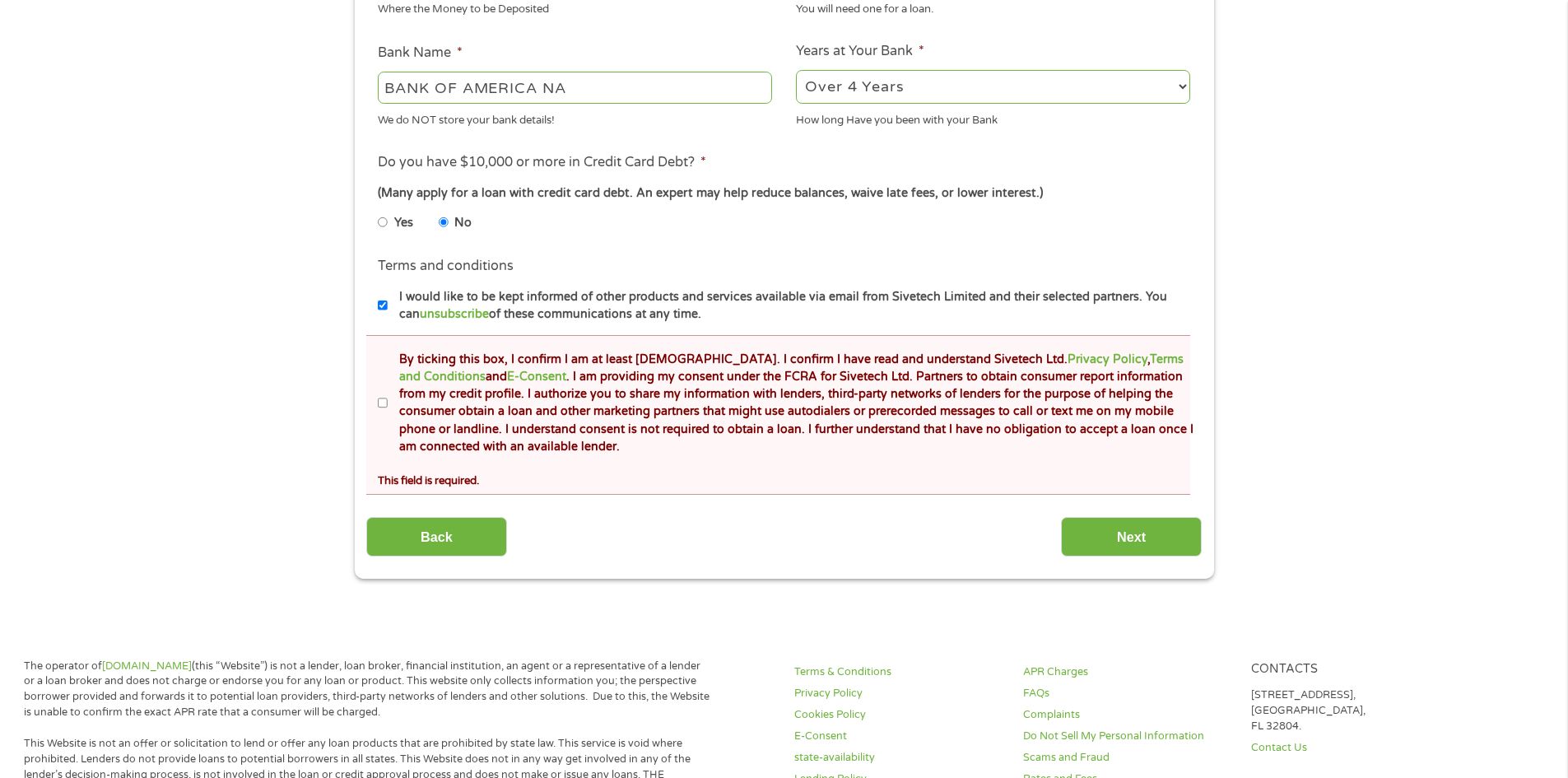
click at [386, 404] on input "By ticking this box, I confirm I am at least [DEMOGRAPHIC_DATA]. I confirm I ha…" at bounding box center [383, 403] width 10 height 26
checkbox input "true"
click at [1118, 552] on input "Next" at bounding box center [1131, 537] width 141 height 40
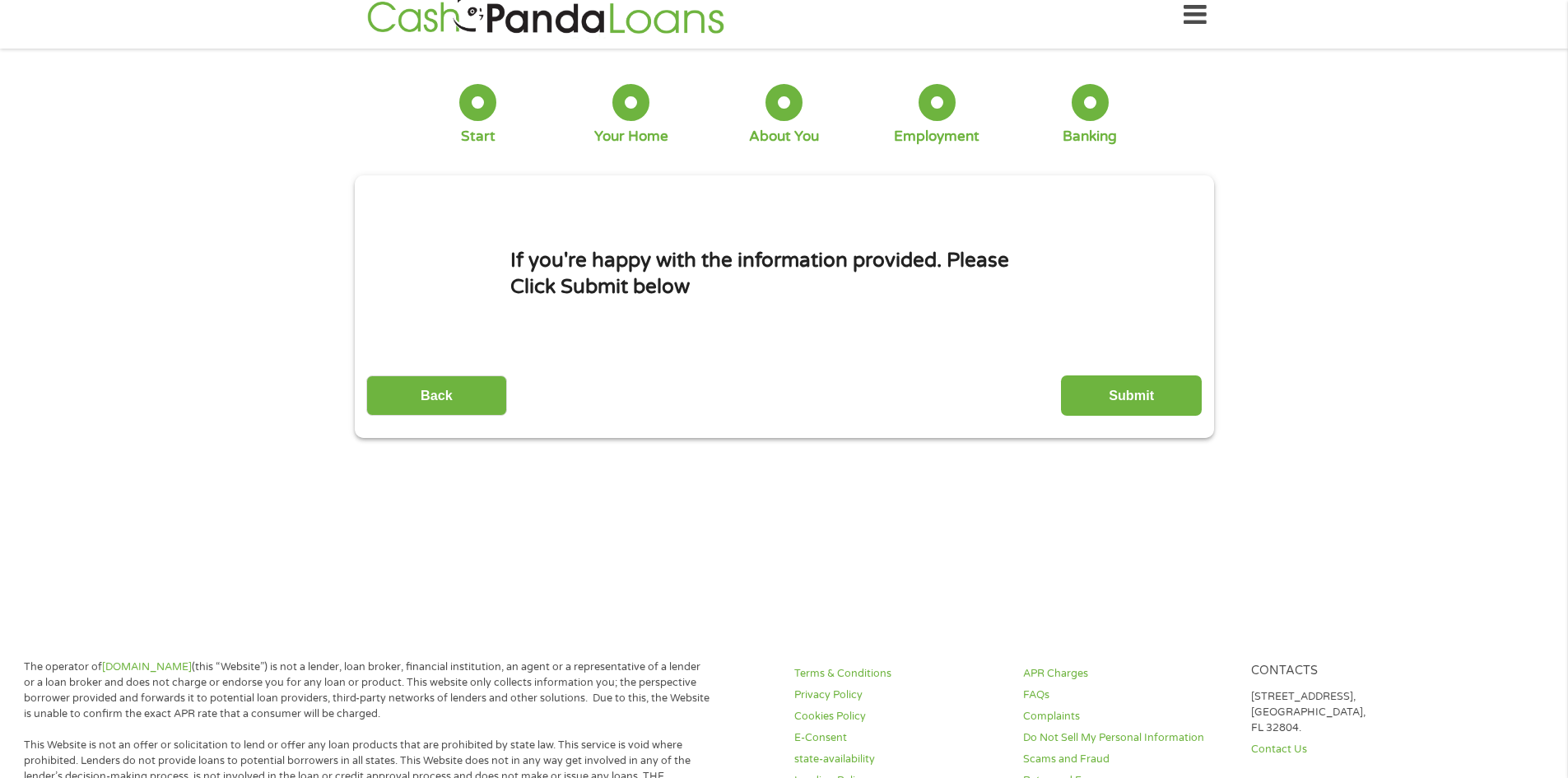
scroll to position [0, 0]
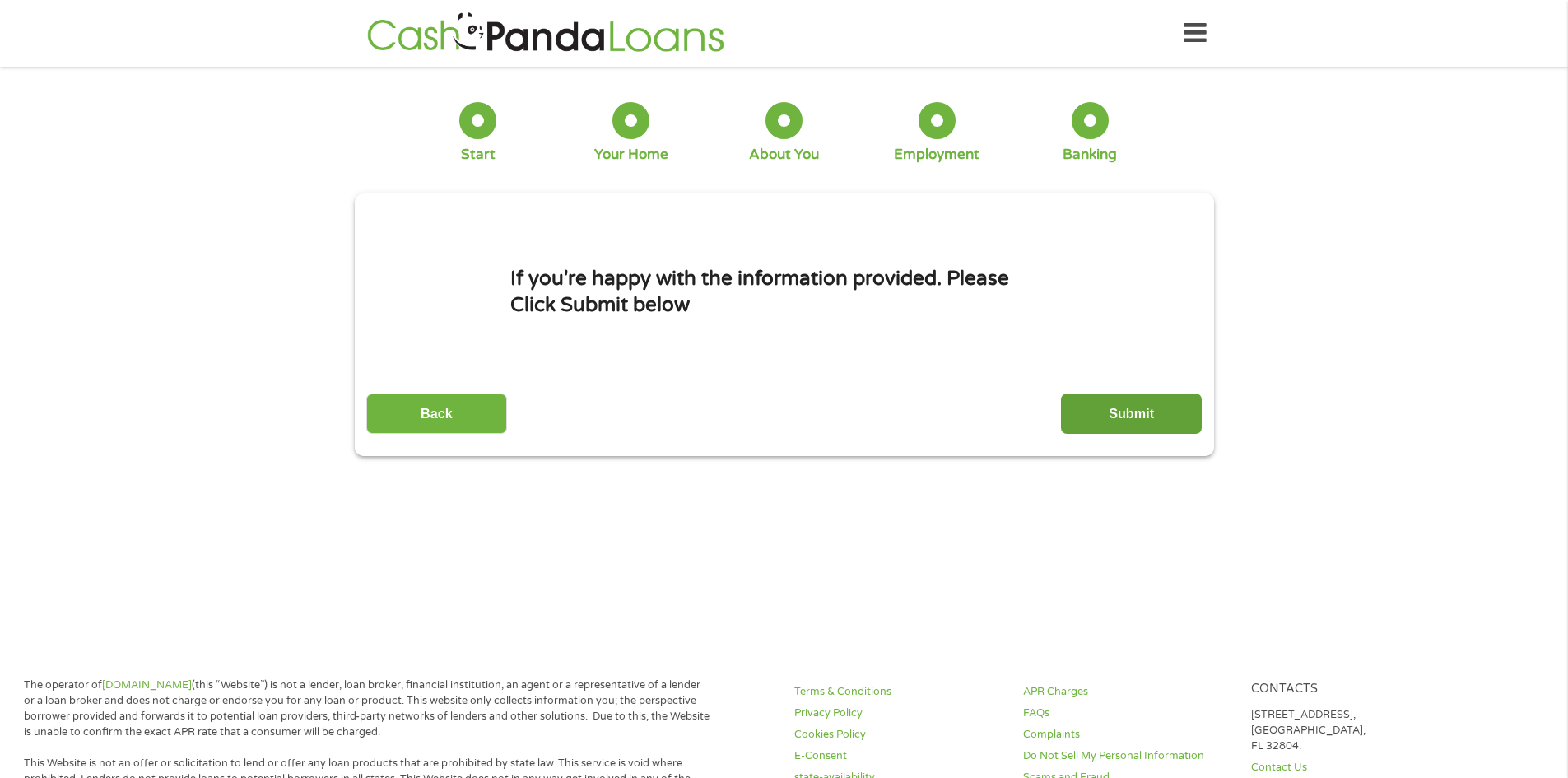
click at [1114, 414] on input "Submit" at bounding box center [1131, 413] width 141 height 40
